Goal: Task Accomplishment & Management: Use online tool/utility

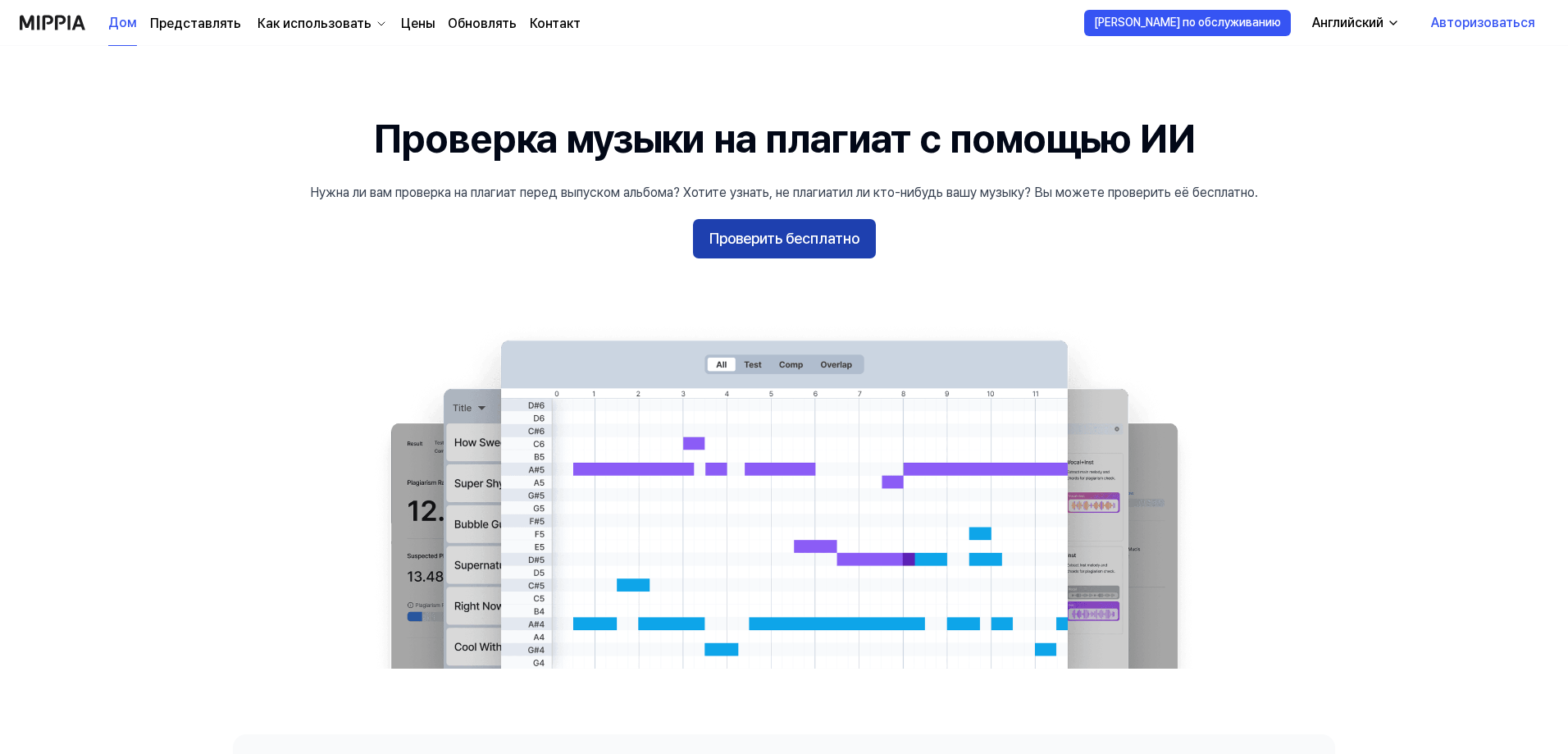
click at [787, 245] on font "Проверить бесплатно" at bounding box center [784, 238] width 150 height 17
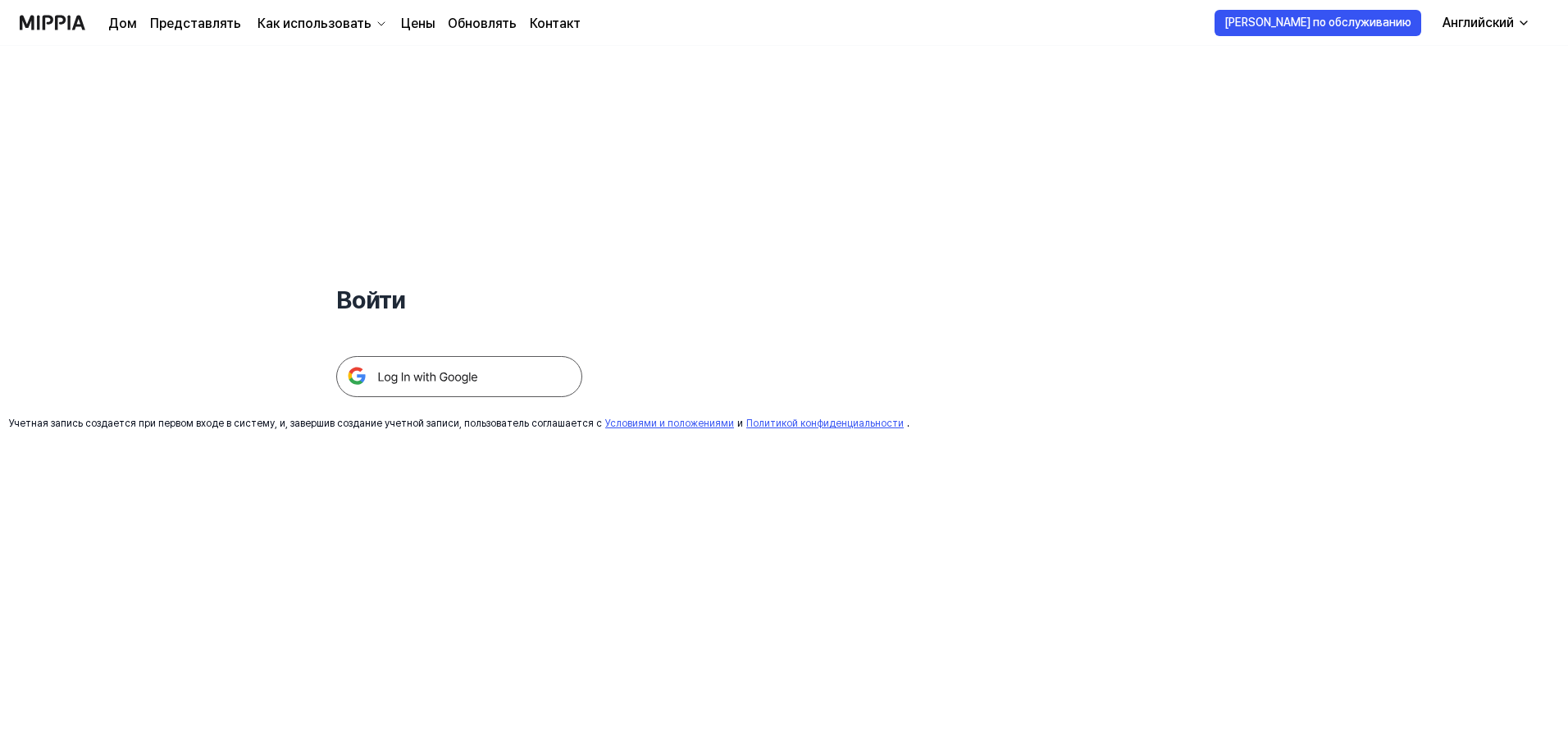
click at [461, 377] on img at bounding box center [459, 377] width 246 height 41
